Goal: Task Accomplishment & Management: Manage account settings

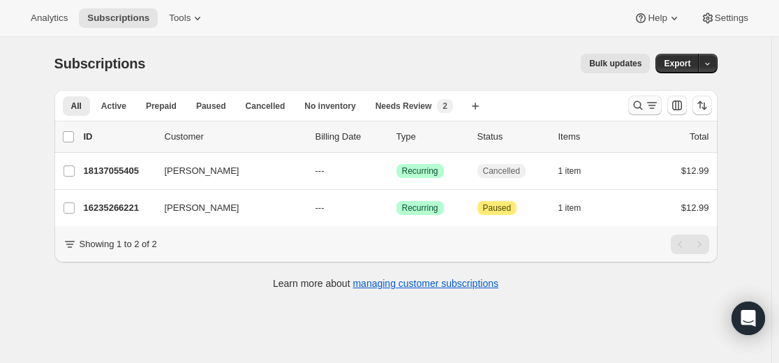
click at [640, 110] on icon "Search and filter results" at bounding box center [638, 105] width 14 height 14
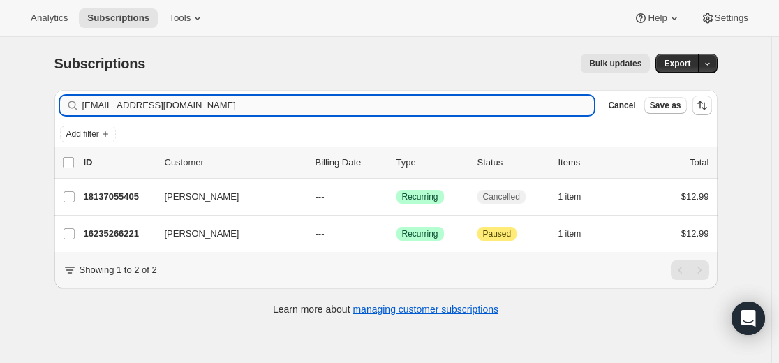
click at [431, 107] on input "[EMAIL_ADDRESS][DOMAIN_NAME]" at bounding box center [338, 106] width 513 height 20
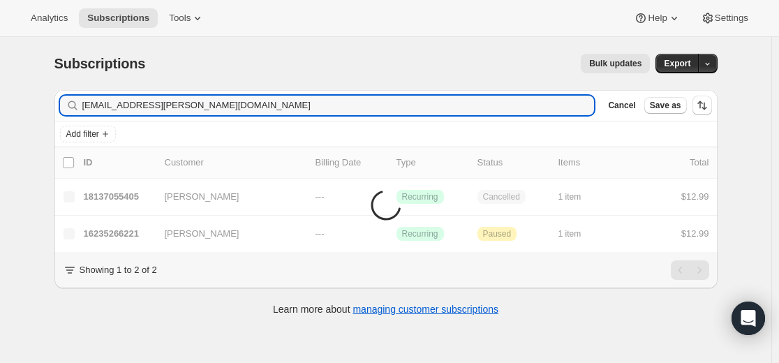
type input "[EMAIL_ADDRESS][PERSON_NAME][DOMAIN_NAME]"
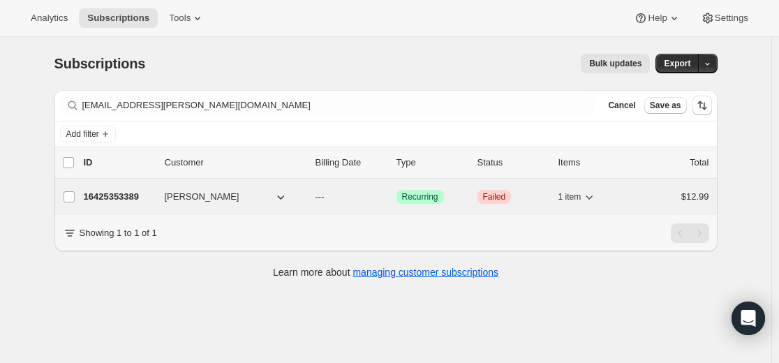
click at [125, 197] on p "16425353389" at bounding box center [119, 197] width 70 height 14
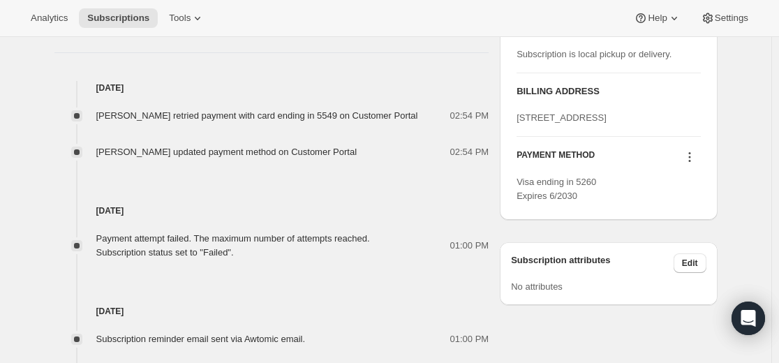
scroll to position [629, 0]
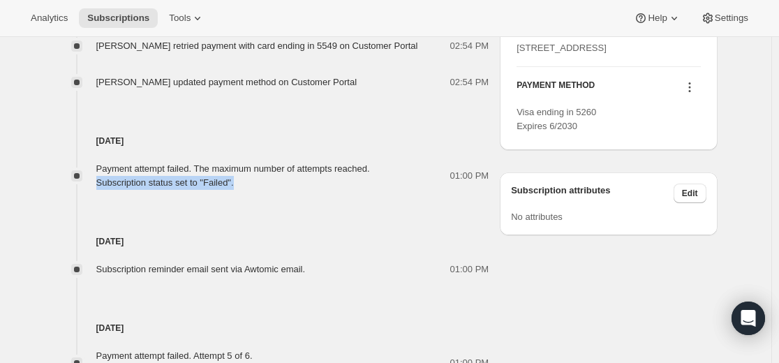
drag, startPoint x: 99, startPoint y: 184, endPoint x: 250, endPoint y: 184, distance: 150.9
click at [250, 184] on div "Payment attempt failed. The maximum number of attempts reached. Subscription st…" at bounding box center [233, 176] width 274 height 28
copy div "Subscription status set to "Failed"."
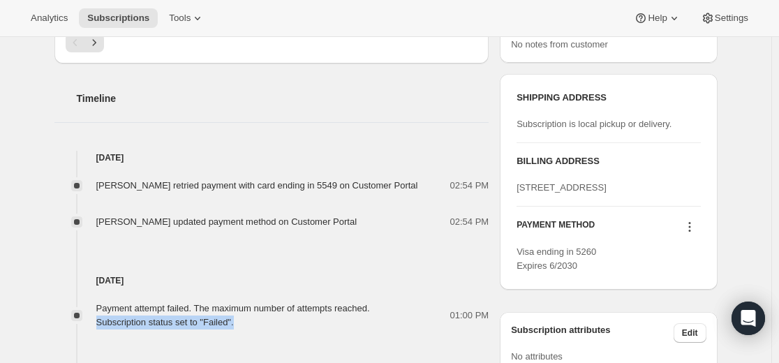
scroll to position [559, 0]
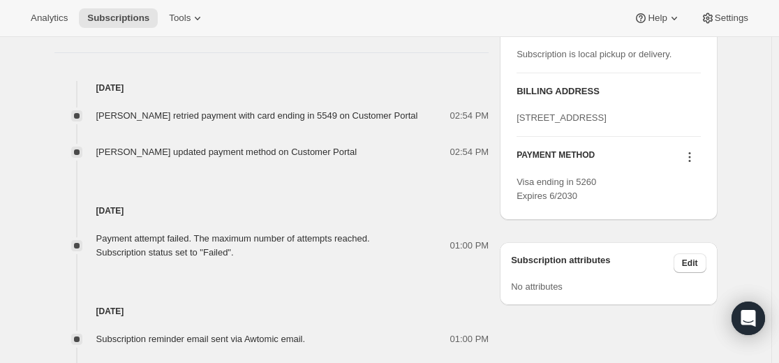
click at [222, 233] on div "Payment attempt failed. The maximum number of attempts reached. Subscription st…" at bounding box center [233, 246] width 274 height 28
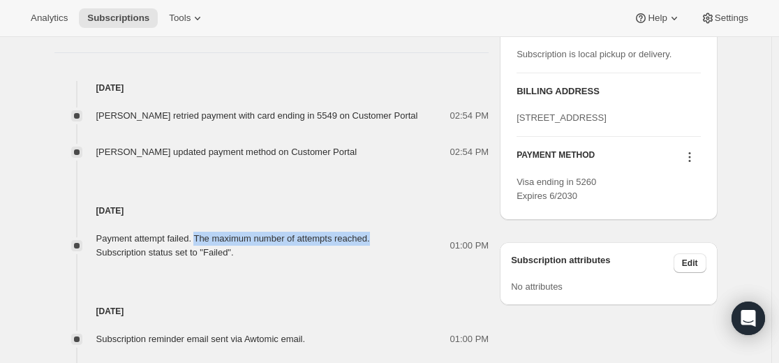
drag, startPoint x: 207, startPoint y: 233, endPoint x: 370, endPoint y: 235, distance: 163.4
click at [379, 238] on div "Payment attempt failed. The maximum number of attempts reached. Subscription st…" at bounding box center [237, 246] width 282 height 28
click at [360, 233] on div "Payment attempt failed. The maximum number of attempts reached. Subscription st…" at bounding box center [233, 246] width 274 height 28
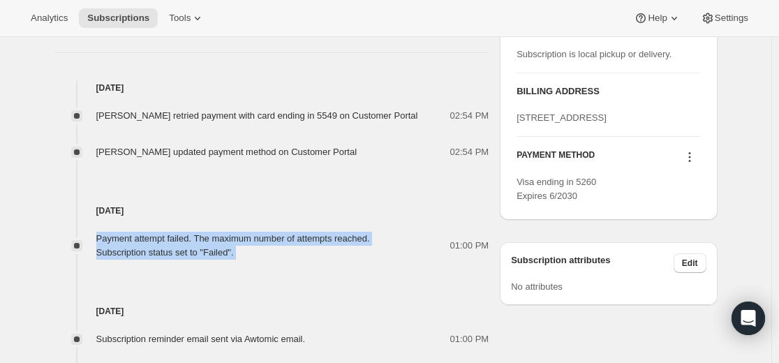
drag, startPoint x: 101, startPoint y: 237, endPoint x: 403, endPoint y: 242, distance: 302.5
click at [403, 242] on div "Payment attempt failed. The maximum number of attempts reached. Subscription st…" at bounding box center [271, 246] width 435 height 28
click at [379, 237] on div "Payment attempt failed. The maximum number of attempts reached. Subscription st…" at bounding box center [237, 246] width 282 height 28
click at [379, 239] on div "Payment attempt failed. The maximum number of attempts reached. Subscription st…" at bounding box center [237, 246] width 282 height 28
drag, startPoint x: 402, startPoint y: 238, endPoint x: 126, endPoint y: 233, distance: 275.2
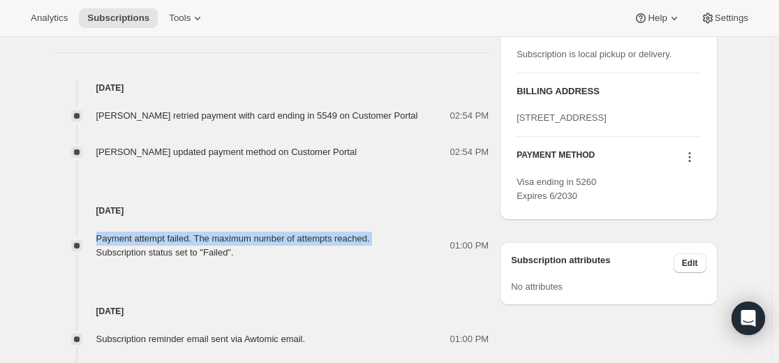
click at [126, 233] on div "Payment attempt failed. The maximum number of attempts reached. Subscription st…" at bounding box center [237, 246] width 282 height 28
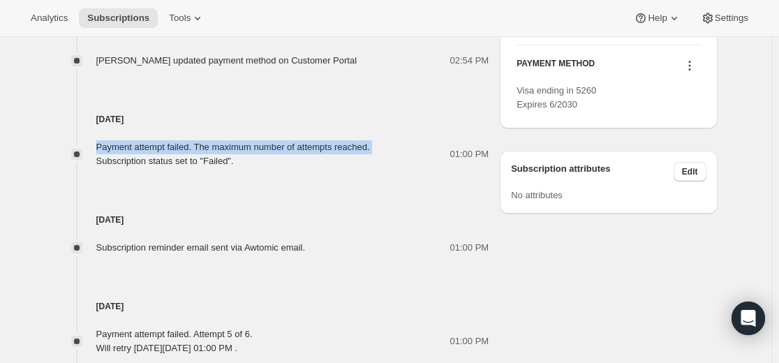
scroll to position [629, 0]
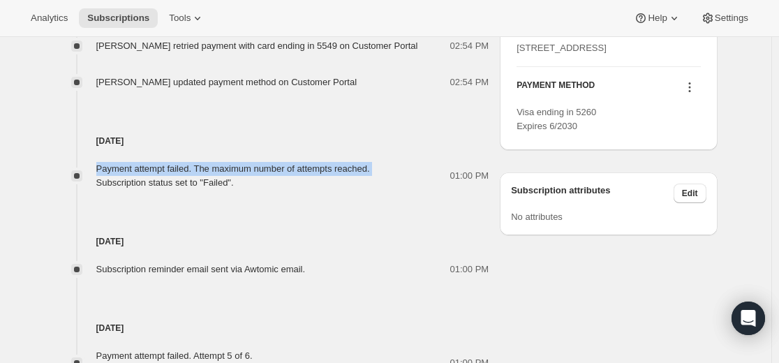
click at [696, 94] on icon at bounding box center [690, 87] width 14 height 14
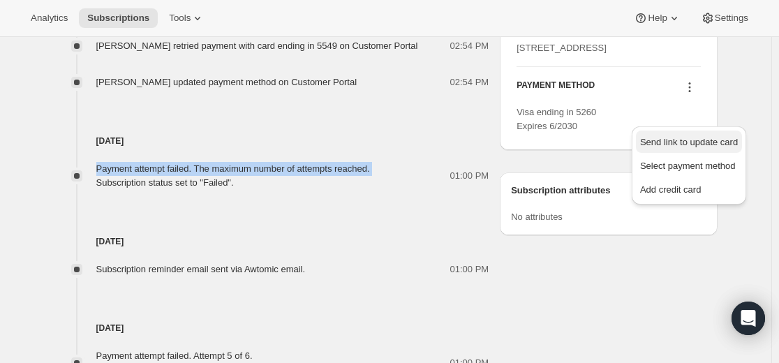
click at [674, 144] on span "Send link to update card" at bounding box center [689, 142] width 98 height 10
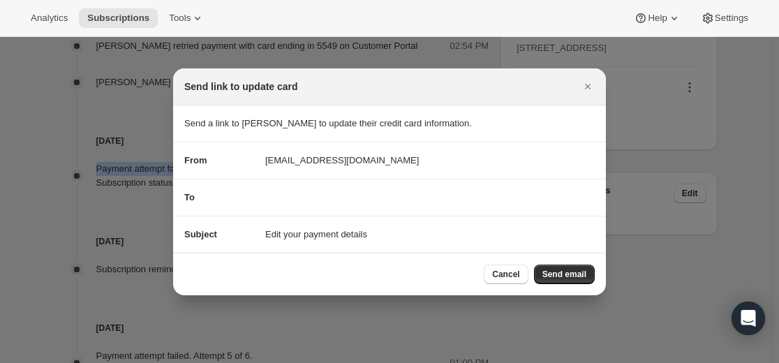
click at [561, 276] on span "Send email" at bounding box center [565, 274] width 44 height 11
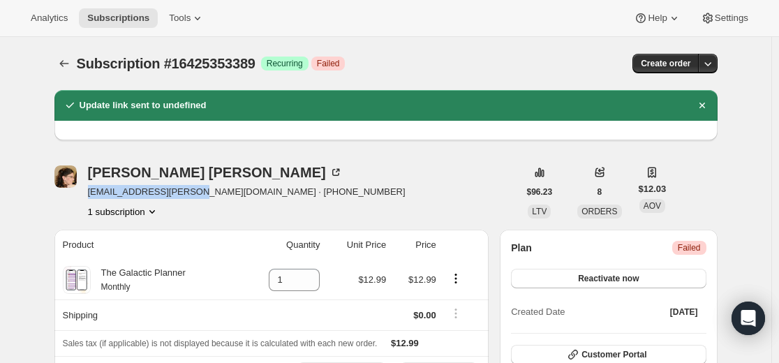
drag, startPoint x: 94, startPoint y: 191, endPoint x: 199, endPoint y: 198, distance: 105.7
click at [199, 198] on span "[EMAIL_ADDRESS][PERSON_NAME][DOMAIN_NAME] · [PHONE_NUMBER]" at bounding box center [247, 192] width 318 height 14
click at [70, 65] on icon "Subscriptions" at bounding box center [64, 64] width 14 height 14
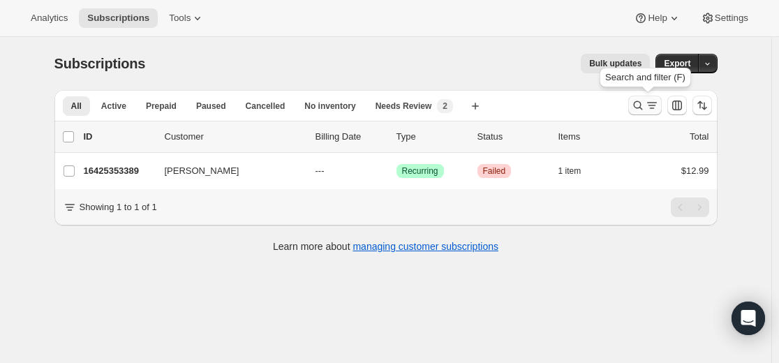
click at [643, 104] on icon "Search and filter results" at bounding box center [638, 105] width 14 height 14
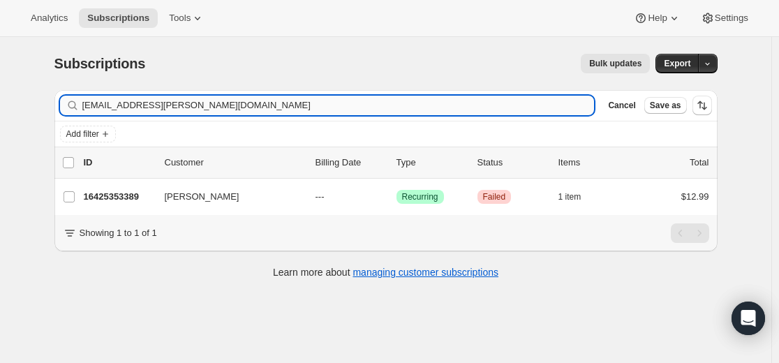
click at [347, 109] on input "[EMAIL_ADDRESS][PERSON_NAME][DOMAIN_NAME]" at bounding box center [338, 106] width 513 height 20
type input "[EMAIL_ADDRESS][DOMAIN_NAME]"
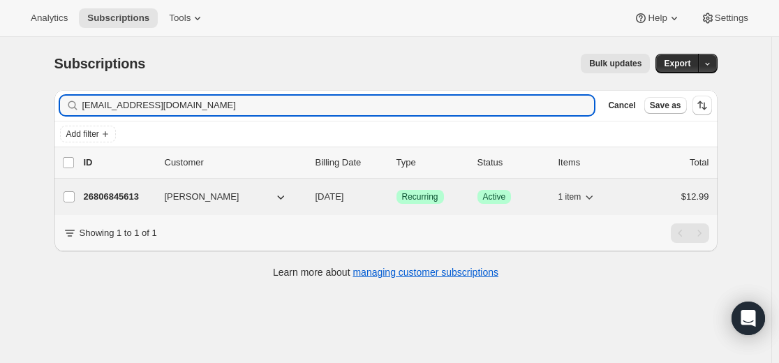
click at [138, 199] on p "26806845613" at bounding box center [119, 197] width 70 height 14
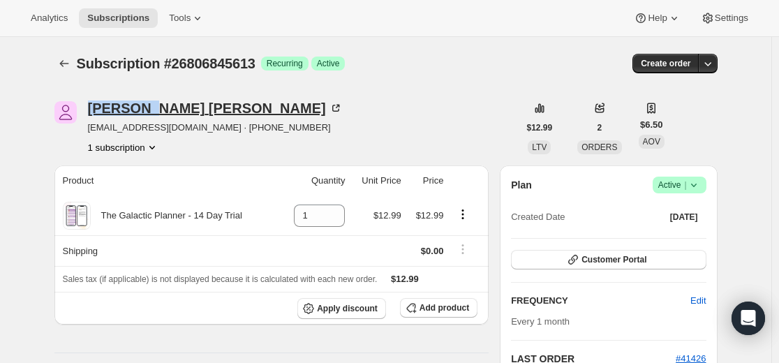
drag, startPoint x: 97, startPoint y: 97, endPoint x: 145, endPoint y: 107, distance: 48.5
copy div "[PERSON_NAME]"
click at [62, 64] on icon "Subscriptions" at bounding box center [64, 64] width 14 height 14
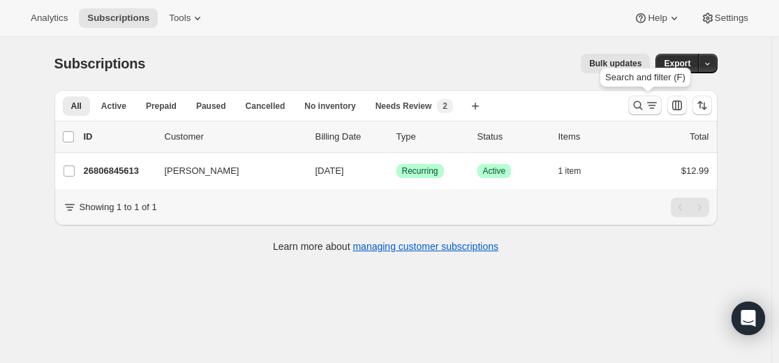
click at [645, 105] on icon "Search and filter results" at bounding box center [638, 105] width 14 height 14
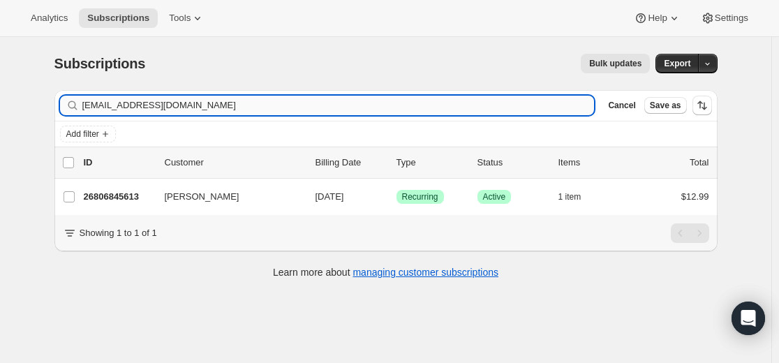
click at [434, 108] on input "[EMAIL_ADDRESS][DOMAIN_NAME]" at bounding box center [338, 106] width 513 height 20
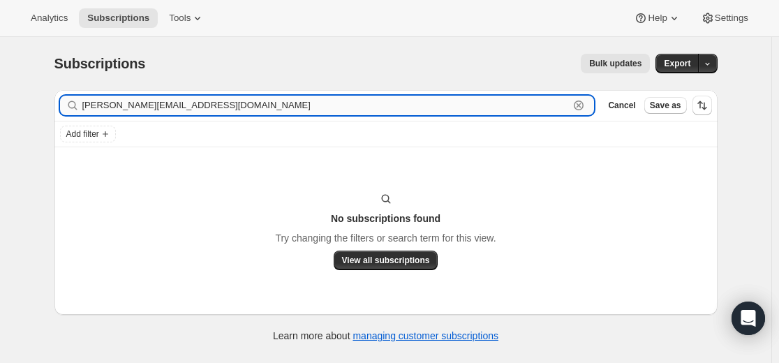
click at [472, 108] on input "[PERSON_NAME][EMAIL_ADDRESS][DOMAIN_NAME]" at bounding box center [326, 106] width 488 height 20
click at [472, 107] on input "[PERSON_NAME][EMAIL_ADDRESS][DOMAIN_NAME]" at bounding box center [326, 106] width 488 height 20
paste input "[EMAIL_ADDRESS][PERSON_NAME][DOMAIN_NAME]"
type input "[EMAIL_ADDRESS][PERSON_NAME][DOMAIN_NAME]"
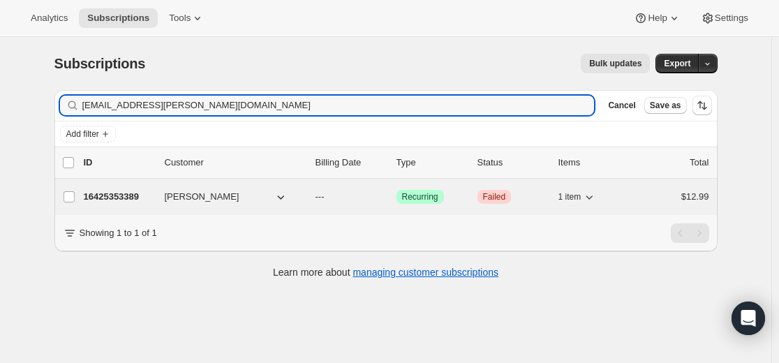
click at [134, 197] on p "16425353389" at bounding box center [119, 197] width 70 height 14
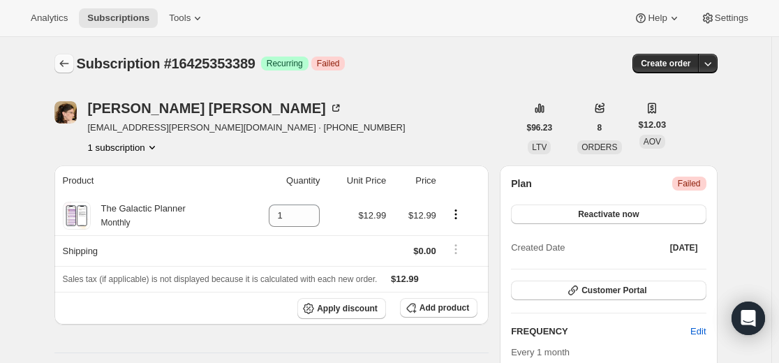
click at [66, 57] on icon "Subscriptions" at bounding box center [64, 64] width 14 height 14
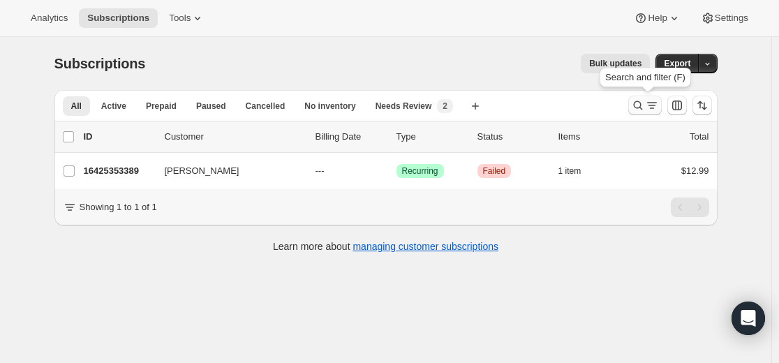
click at [642, 101] on icon "Search and filter results" at bounding box center [638, 105] width 14 height 14
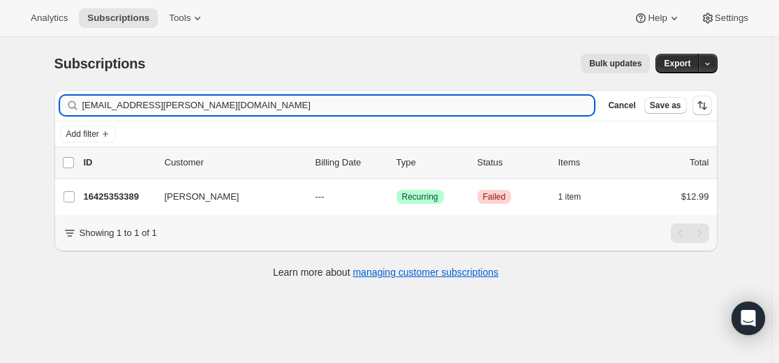
click at [263, 108] on input "[EMAIL_ADDRESS][PERSON_NAME][DOMAIN_NAME]" at bounding box center [338, 106] width 513 height 20
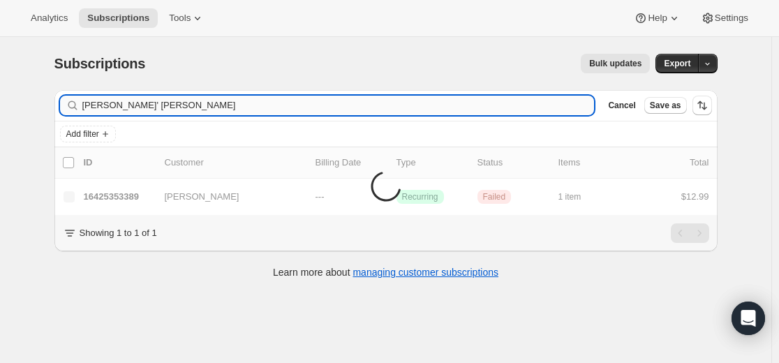
click at [113, 105] on input "[PERSON_NAME]' [PERSON_NAME]" at bounding box center [338, 106] width 513 height 20
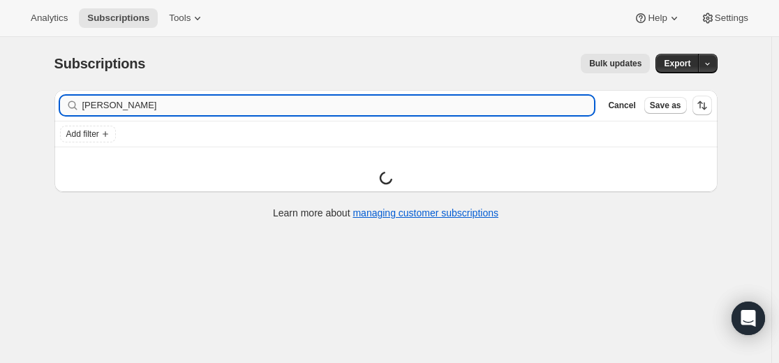
click at [173, 102] on input "[PERSON_NAME]" at bounding box center [338, 106] width 513 height 20
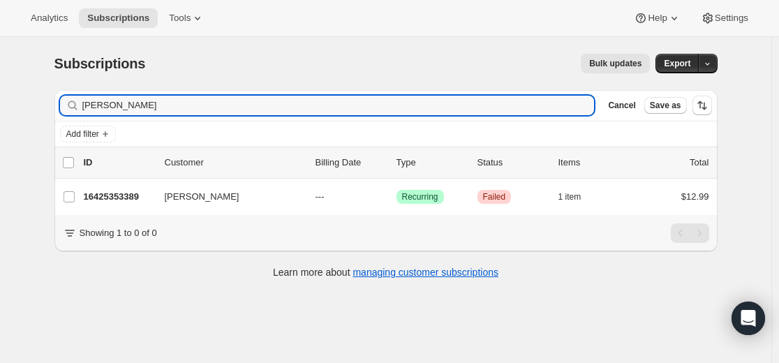
type input "[PERSON_NAME]"
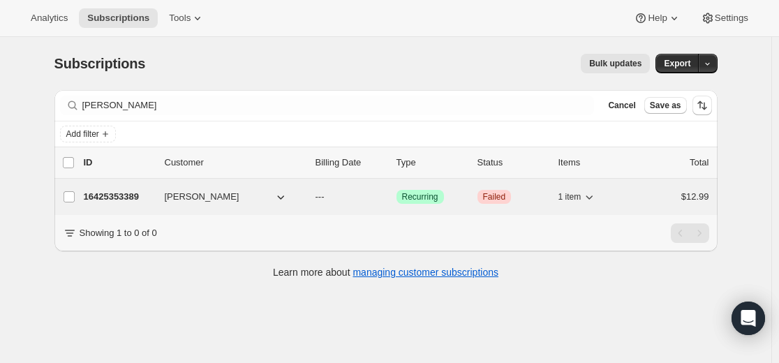
click at [121, 199] on p "16425353389" at bounding box center [119, 197] width 70 height 14
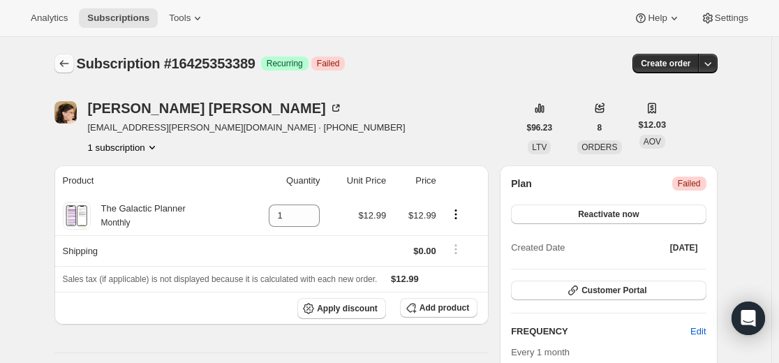
click at [64, 66] on icon "Subscriptions" at bounding box center [64, 64] width 14 height 14
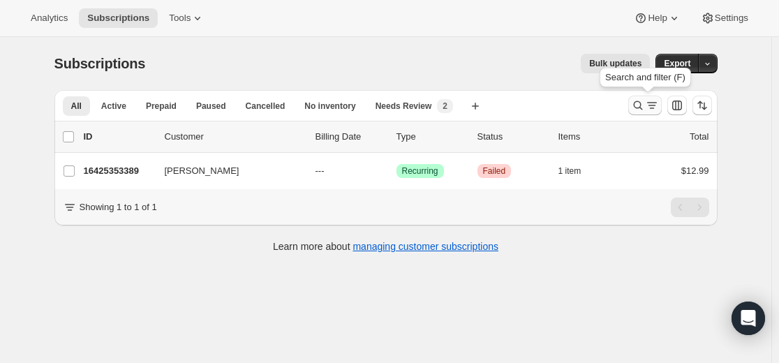
click at [648, 103] on icon "Search and filter results" at bounding box center [652, 105] width 14 height 14
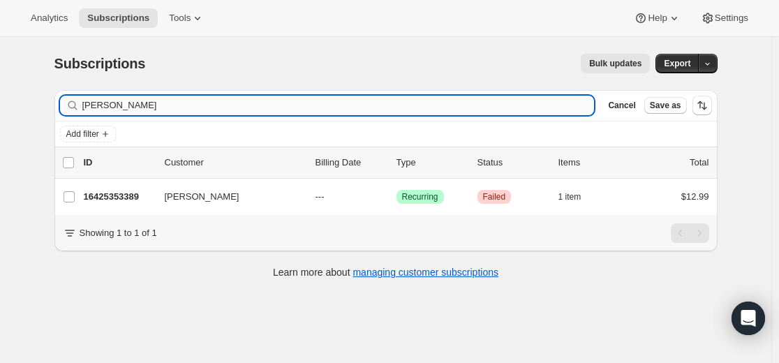
click at [432, 103] on input "[PERSON_NAME]" at bounding box center [338, 106] width 513 height 20
type input "[EMAIL_ADDRESS][DOMAIN_NAME]"
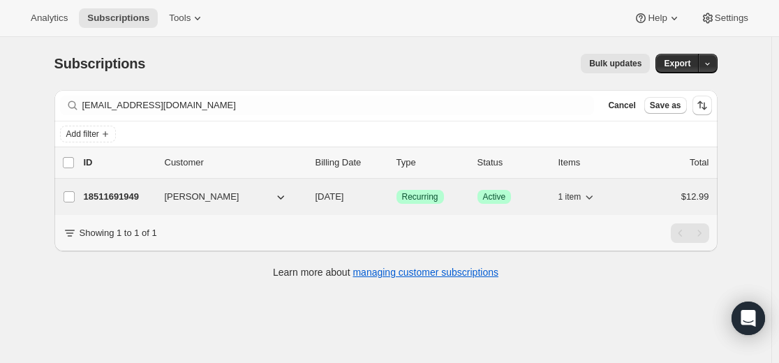
click at [122, 199] on p "18511691949" at bounding box center [119, 197] width 70 height 14
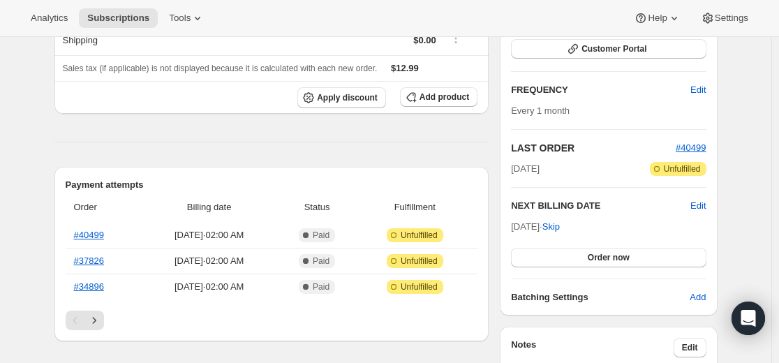
scroll to position [210, 0]
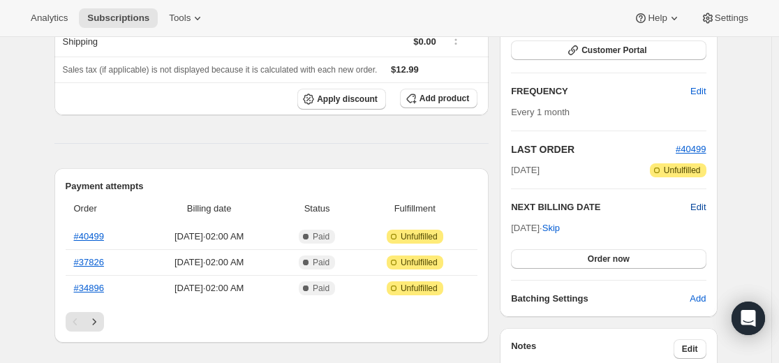
click at [703, 207] on span "Edit" at bounding box center [698, 207] width 15 height 14
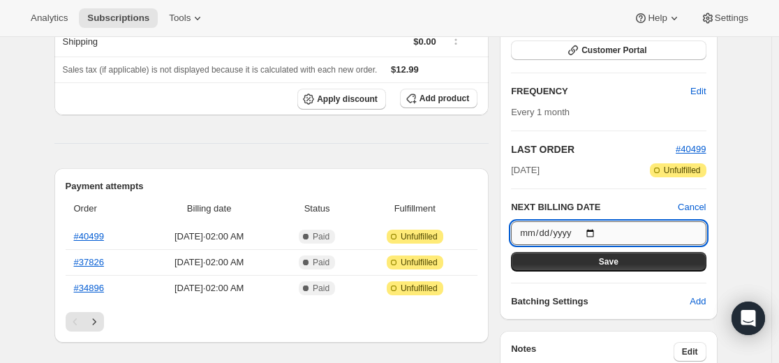
click at [596, 235] on input "[DATE]" at bounding box center [608, 233] width 195 height 24
type input "[DATE]"
click at [687, 203] on span "Cancel" at bounding box center [692, 207] width 28 height 14
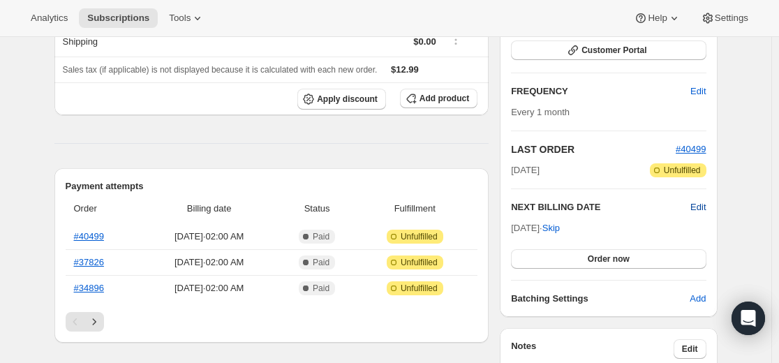
click at [705, 206] on span "Edit" at bounding box center [698, 207] width 15 height 14
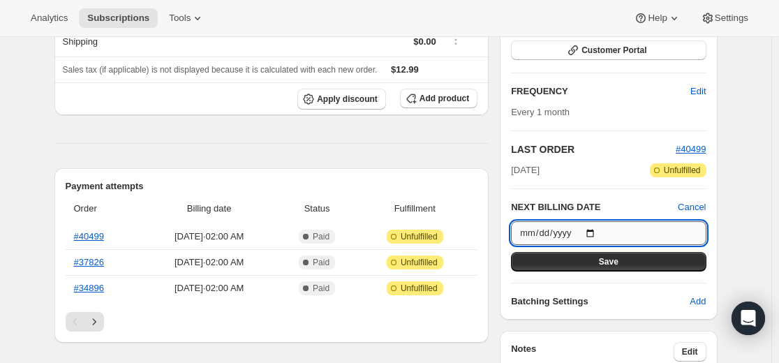
click at [603, 230] on input "[DATE]" at bounding box center [608, 233] width 195 height 24
click at [761, 191] on div "Subscription #18511691949. This page is ready Subscription #18511691949 Success…" at bounding box center [386, 365] width 772 height 1076
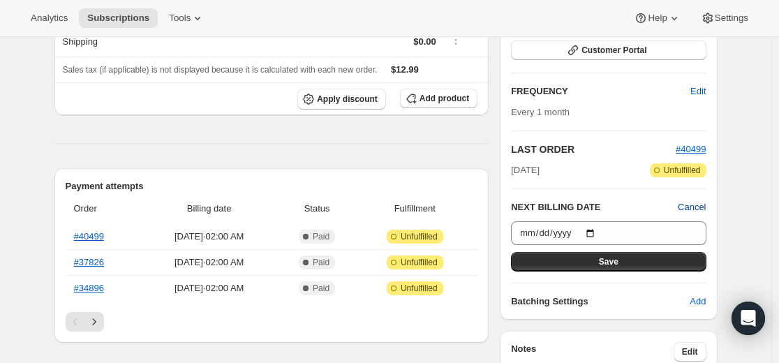
click at [702, 207] on span "Cancel" at bounding box center [692, 207] width 28 height 14
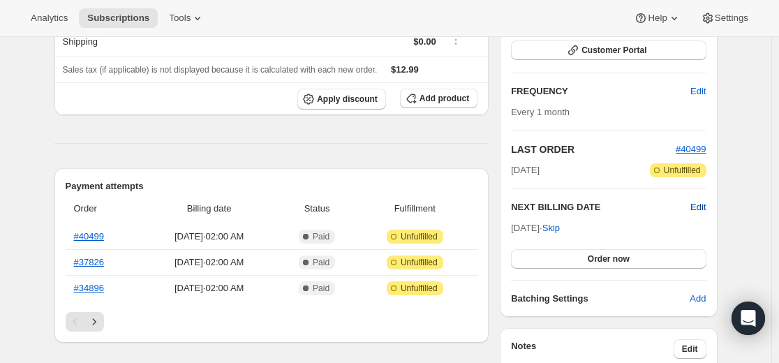
click at [702, 209] on span "Edit" at bounding box center [698, 207] width 15 height 14
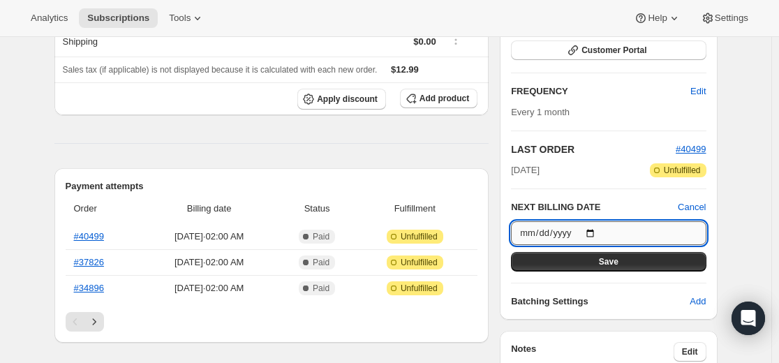
click at [598, 231] on input "[DATE]" at bounding box center [608, 233] width 195 height 24
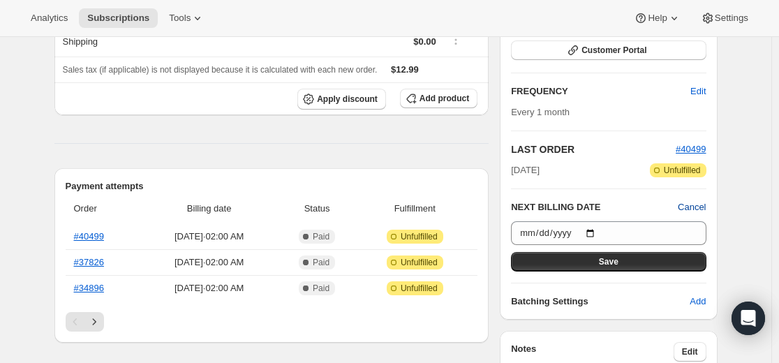
click at [696, 205] on span "Cancel" at bounding box center [692, 207] width 28 height 14
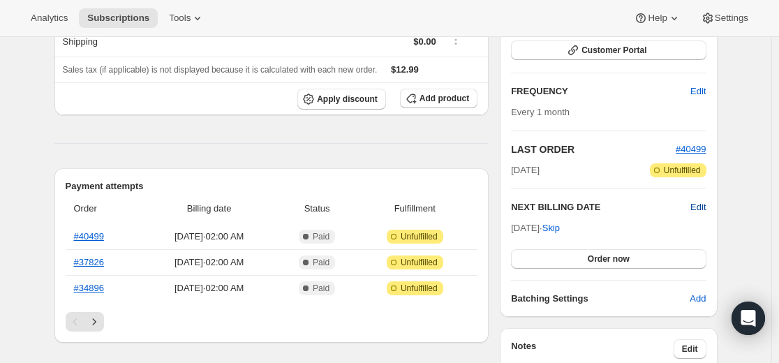
click at [702, 209] on span "Edit" at bounding box center [698, 207] width 15 height 14
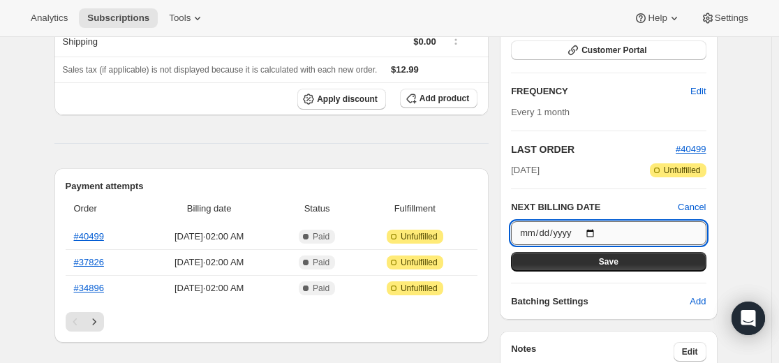
click at [602, 233] on input "[DATE]" at bounding box center [608, 233] width 195 height 24
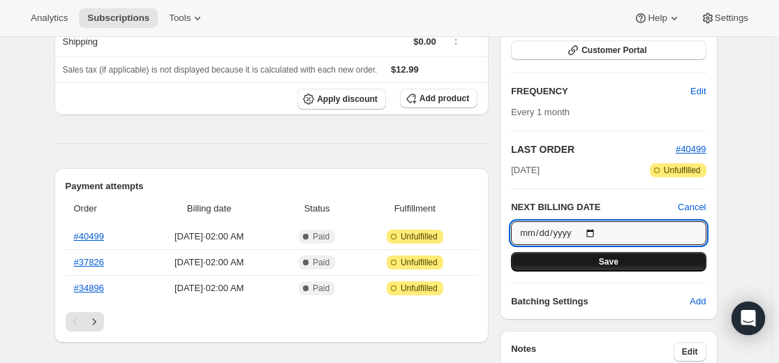
click at [619, 261] on span "Save" at bounding box center [609, 261] width 20 height 11
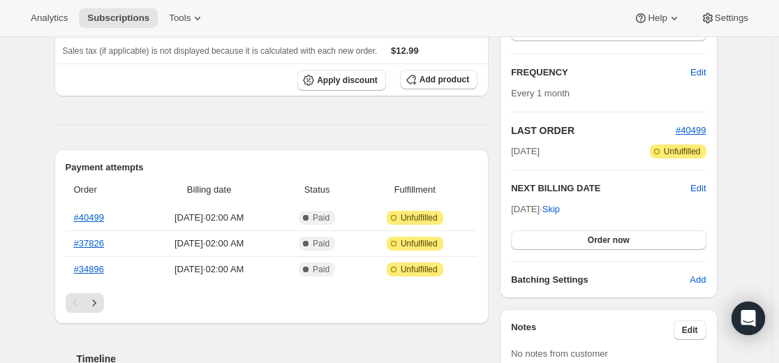
scroll to position [279, 0]
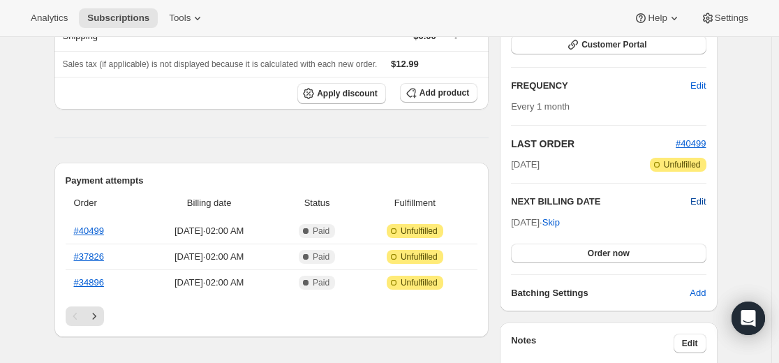
click at [703, 204] on span "Edit" at bounding box center [698, 202] width 15 height 14
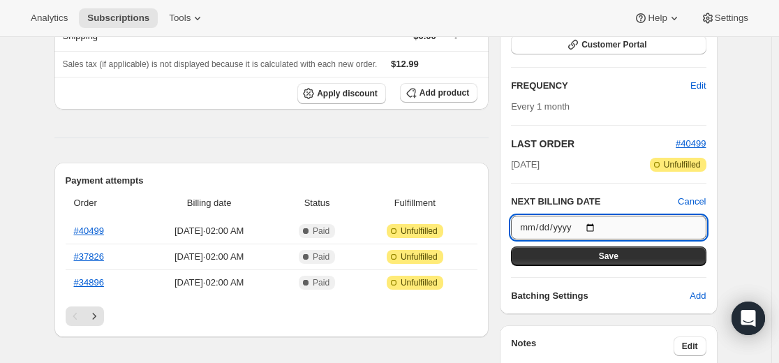
click at [600, 227] on input "[DATE]" at bounding box center [608, 228] width 195 height 24
type input "[DATE]"
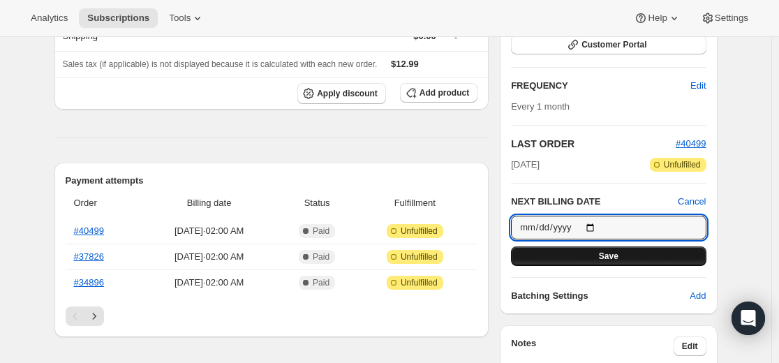
click at [612, 252] on span "Save" at bounding box center [609, 256] width 20 height 11
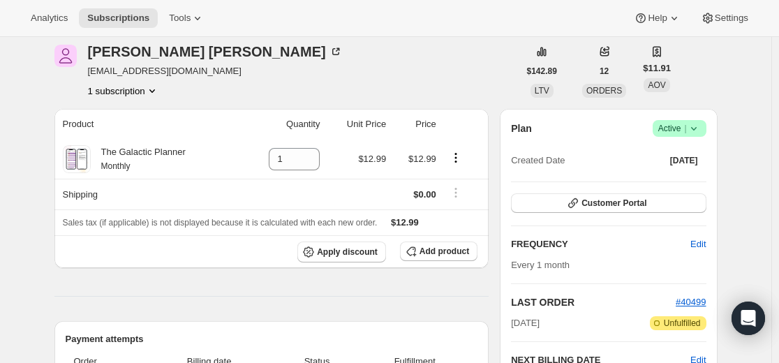
scroll to position [210, 0]
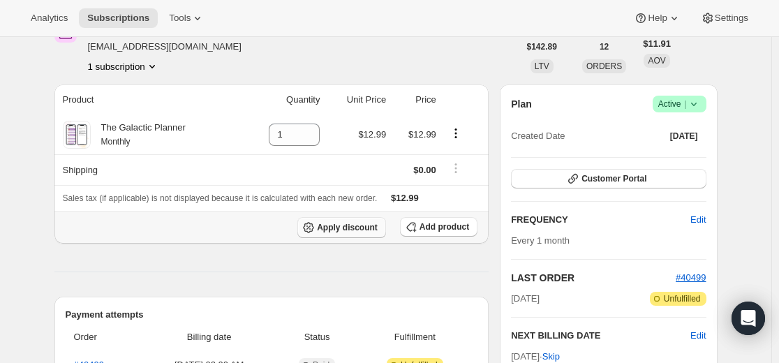
click at [348, 230] on span "Apply discount" at bounding box center [347, 227] width 61 height 11
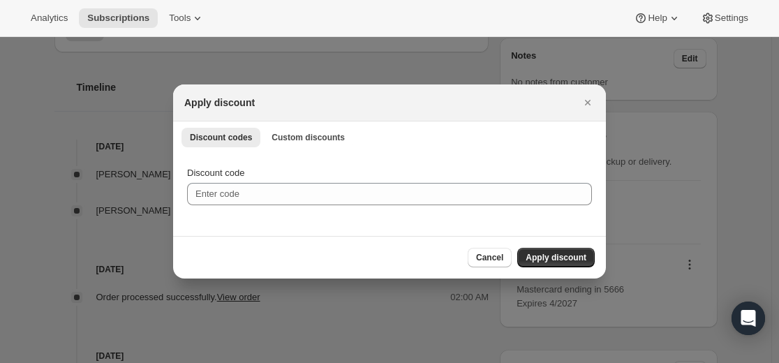
scroll to position [0, 0]
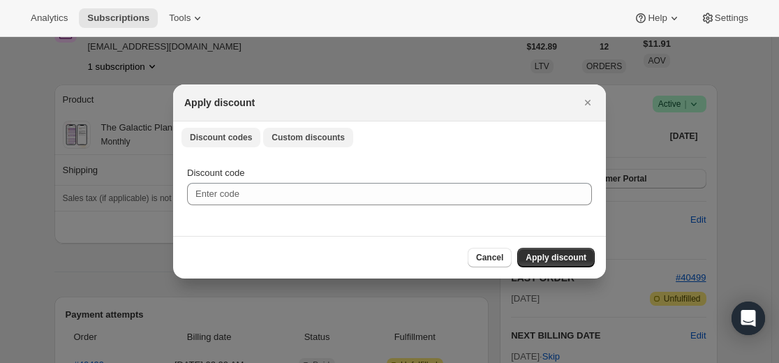
click at [315, 138] on span "Custom discounts" at bounding box center [308, 137] width 73 height 11
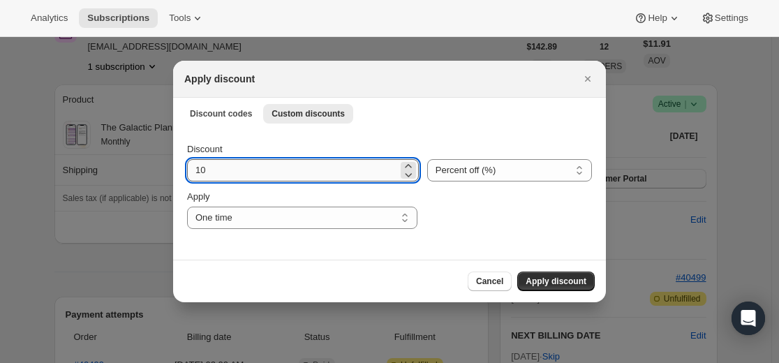
click at [382, 168] on input "10" at bounding box center [292, 170] width 211 height 22
type input "1"
type input "50"
click at [578, 166] on select "Percent off (%) Amount off ($)" at bounding box center [509, 170] width 165 height 22
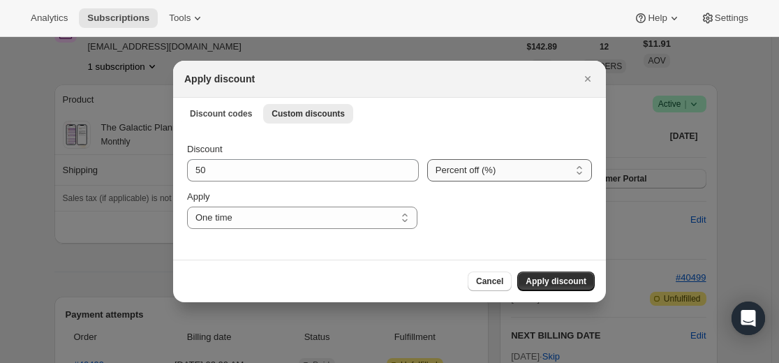
click at [429, 159] on select "Percent off (%) Amount off ($)" at bounding box center [509, 170] width 165 height 22
click at [369, 217] on select "One time Specify instances... Indefinitely" at bounding box center [302, 218] width 230 height 22
click at [485, 218] on div ":rmo:" at bounding box center [509, 209] width 166 height 39
click at [548, 281] on span "Apply discount" at bounding box center [556, 281] width 61 height 11
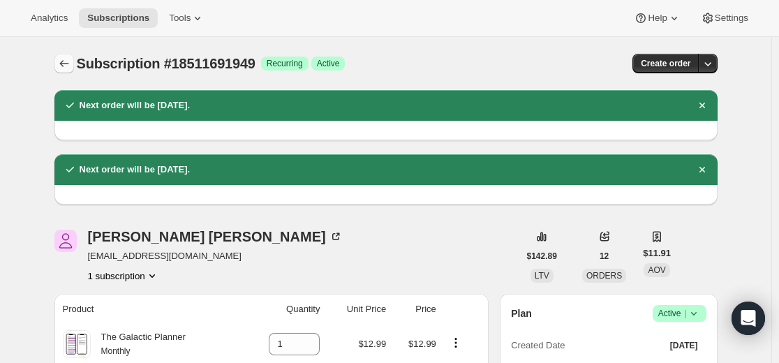
click at [71, 66] on icon "Subscriptions" at bounding box center [64, 64] width 14 height 14
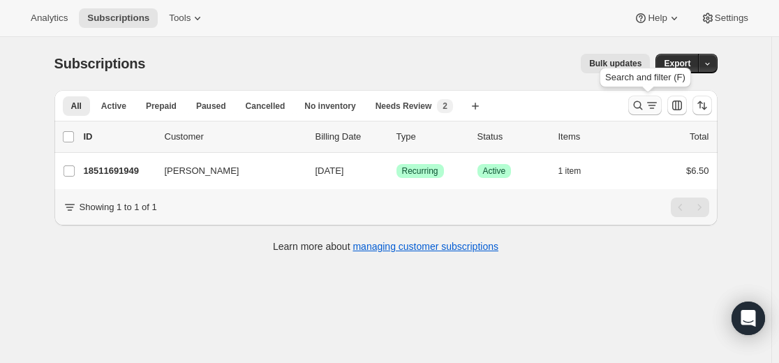
click at [634, 105] on icon "Search and filter results" at bounding box center [638, 105] width 14 height 14
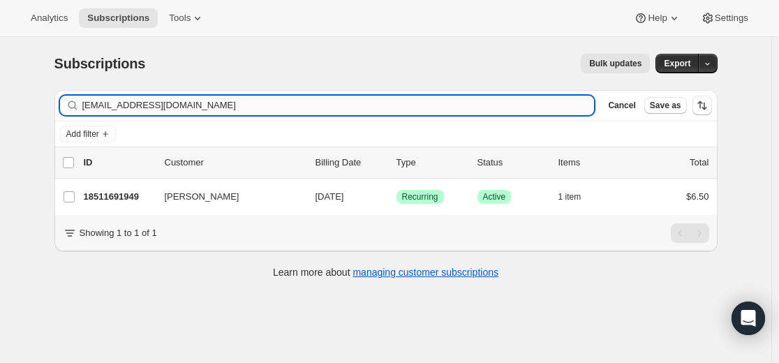
click at [426, 108] on input "[EMAIL_ADDRESS][DOMAIN_NAME]" at bounding box center [338, 106] width 513 height 20
click at [425, 108] on input "[EMAIL_ADDRESS][DOMAIN_NAME]" at bounding box center [338, 106] width 513 height 20
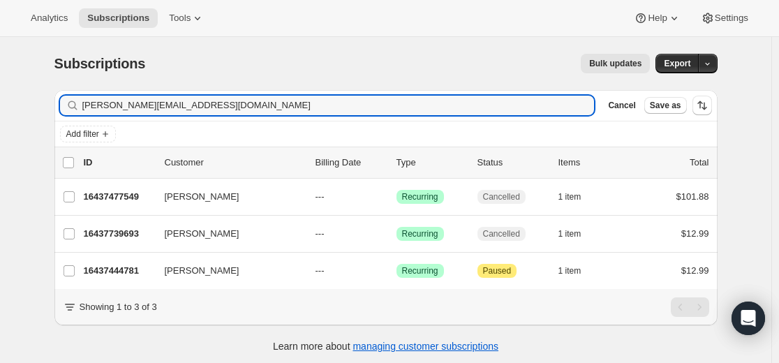
type input "[PERSON_NAME][EMAIL_ADDRESS][DOMAIN_NAME]"
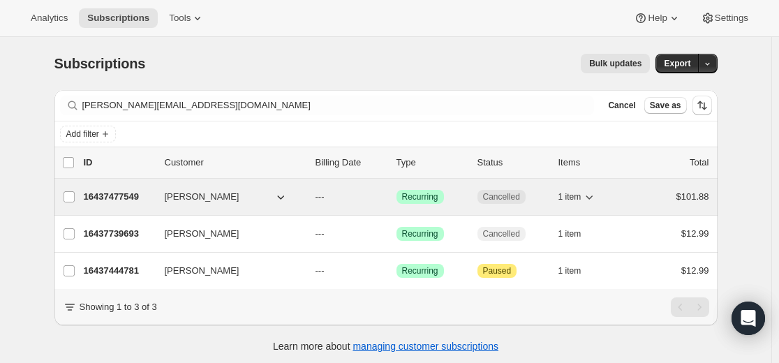
click at [129, 193] on p "16437477549" at bounding box center [119, 197] width 70 height 14
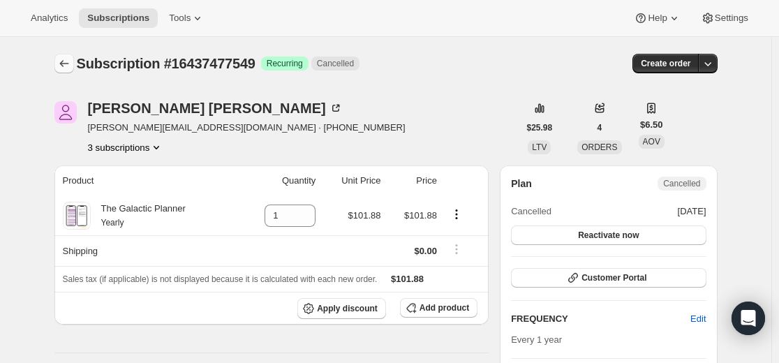
click at [64, 68] on icon "Subscriptions" at bounding box center [64, 64] width 14 height 14
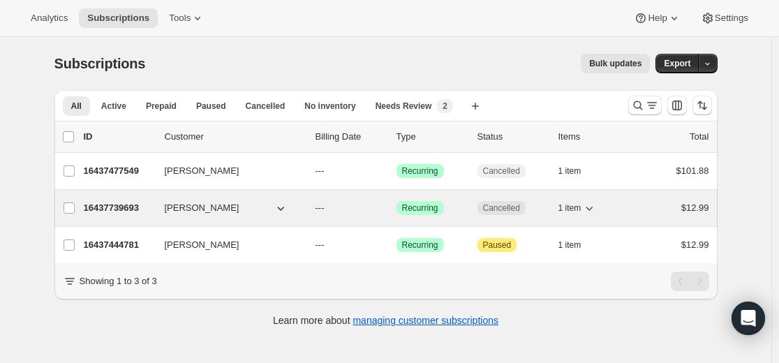
click at [130, 209] on p "16437739693" at bounding box center [119, 208] width 70 height 14
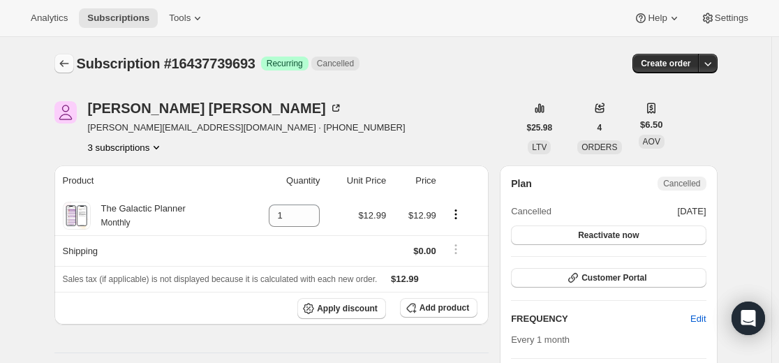
click at [64, 60] on icon "Subscriptions" at bounding box center [64, 64] width 14 height 14
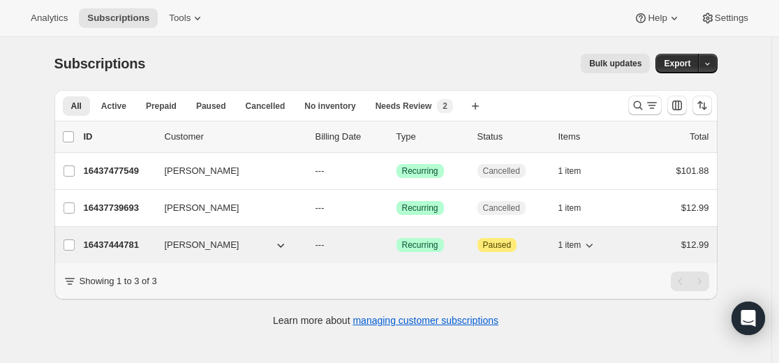
click at [133, 244] on p "16437444781" at bounding box center [119, 245] width 70 height 14
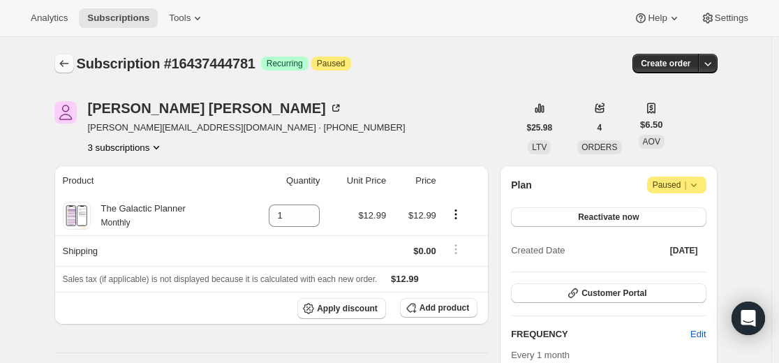
click at [74, 63] on button "Subscriptions" at bounding box center [64, 64] width 20 height 20
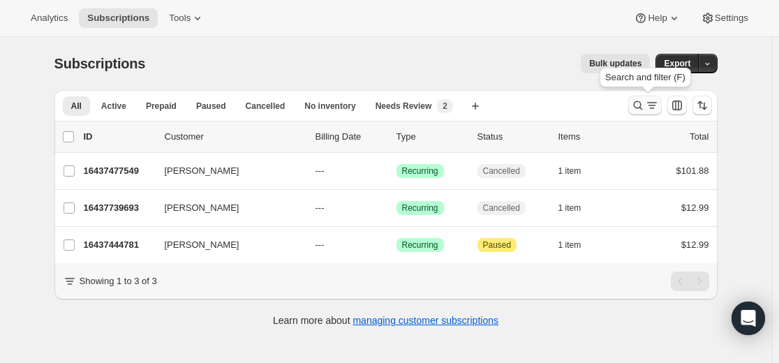
click at [635, 108] on icon "Search and filter results" at bounding box center [638, 105] width 14 height 14
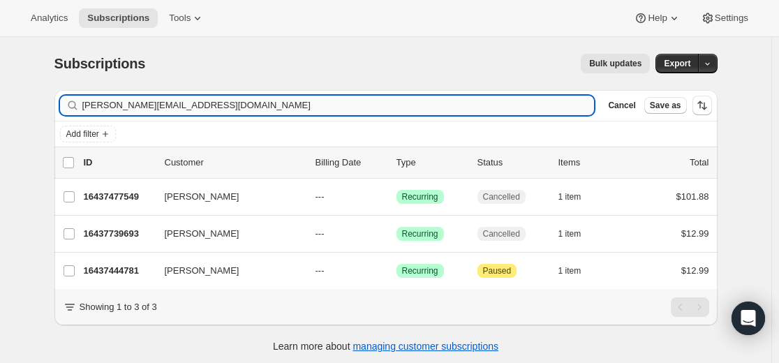
click at [490, 103] on input "[PERSON_NAME][EMAIL_ADDRESS][DOMAIN_NAME]" at bounding box center [338, 106] width 513 height 20
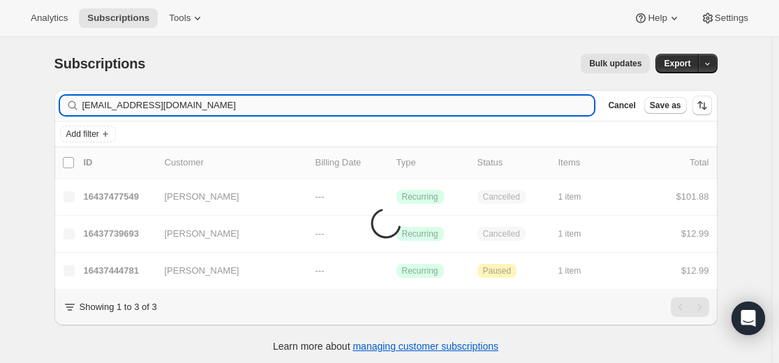
type input "[EMAIL_ADDRESS][DOMAIN_NAME]"
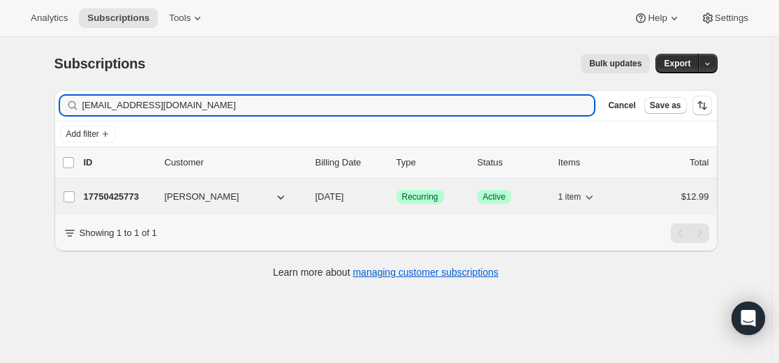
click at [129, 193] on p "17750425773" at bounding box center [119, 197] width 70 height 14
